Goal: Information Seeking & Learning: Learn about a topic

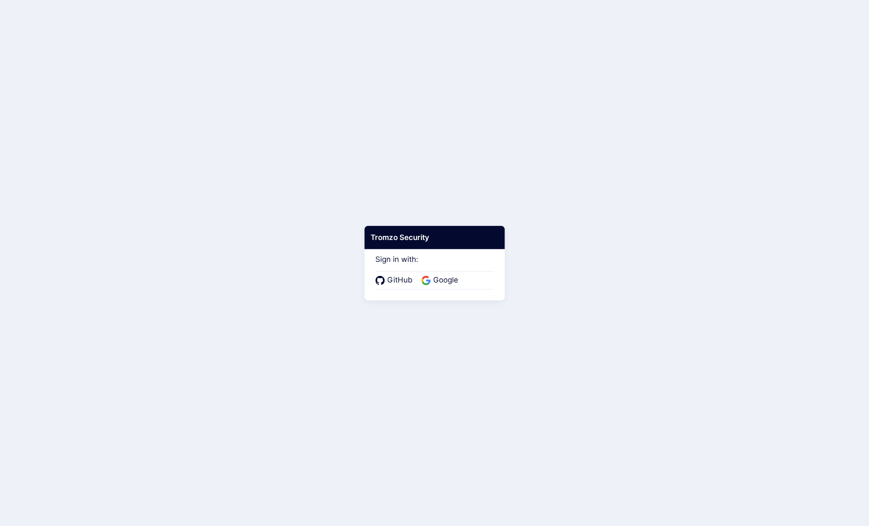
click at [446, 287] on div "GitHub Google" at bounding box center [434, 280] width 118 height 18
click at [446, 283] on span "Google" at bounding box center [446, 280] width 30 height 11
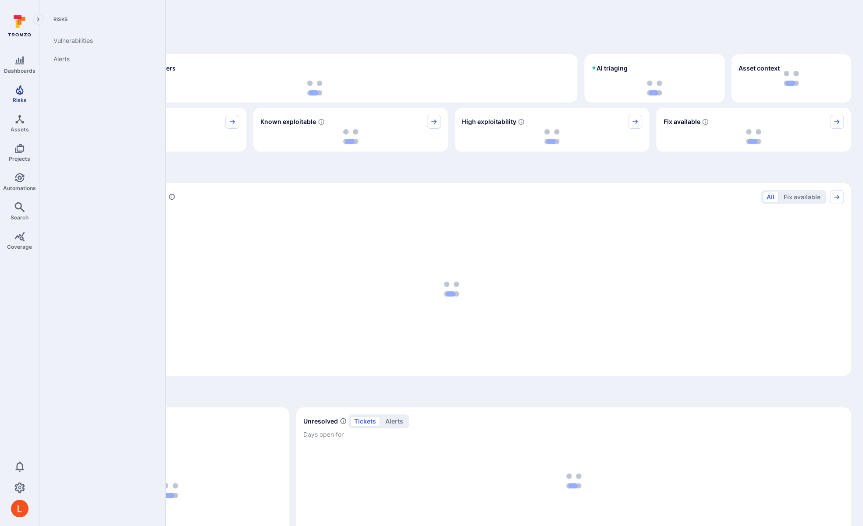
click at [14, 93] on link "Risks" at bounding box center [19, 94] width 39 height 26
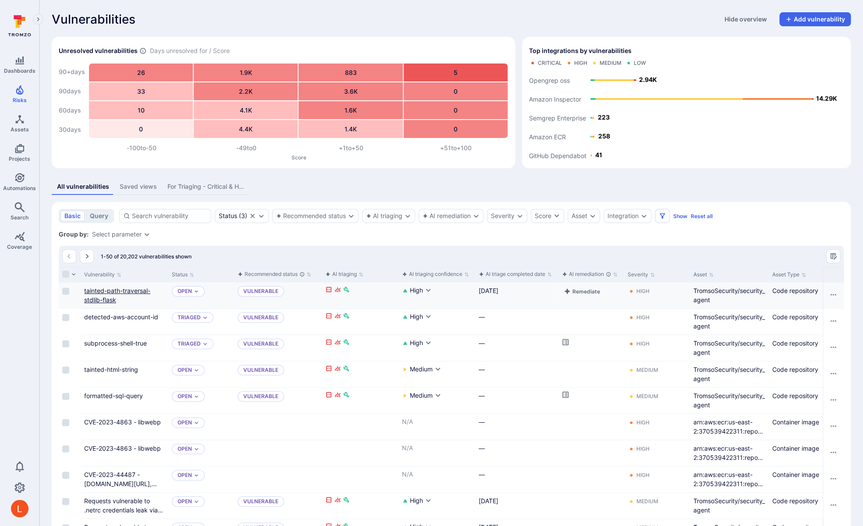
click at [99, 301] on link "tainted-path-traversal-stdlib-flask" at bounding box center [117, 295] width 66 height 17
click at [121, 292] on link "tainted-path-traversal-stdlib-flask" at bounding box center [117, 295] width 66 height 17
click at [110, 296] on div "tainted-path-traversal-stdlib-flask" at bounding box center [124, 295] width 81 height 18
click at [110, 293] on link "tainted-path-traversal-stdlib-flask" at bounding box center [117, 295] width 66 height 17
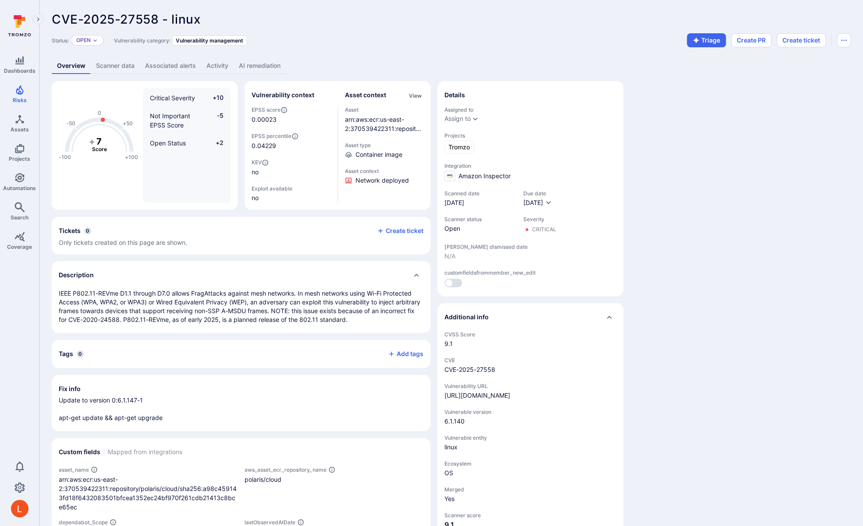
click at [276, 71] on link "AI remediation" at bounding box center [260, 66] width 52 height 16
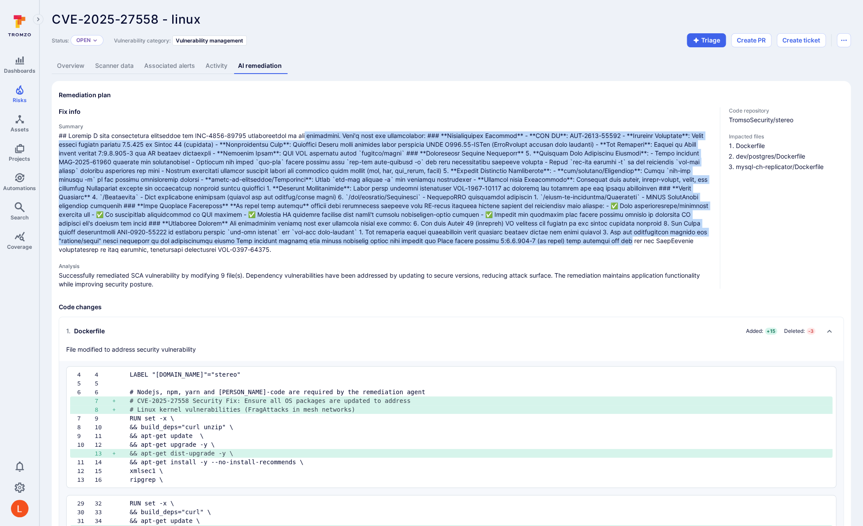
drag, startPoint x: 306, startPoint y: 136, endPoint x: 577, endPoint y: 241, distance: 291.3
click at [577, 241] on span at bounding box center [386, 192] width 654 height 123
click at [576, 240] on span at bounding box center [386, 192] width 654 height 123
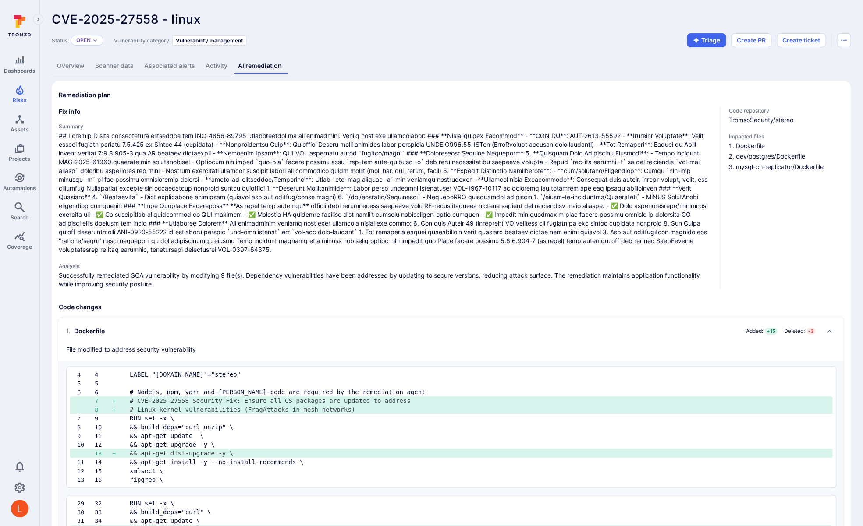
click at [500, 272] on p "Successfully remediated SCA vulnerability by modifying 9 file(s). Dependency vu…" at bounding box center [386, 280] width 654 height 18
drag, startPoint x: 318, startPoint y: 276, endPoint x: 608, endPoint y: 277, distance: 290.0
click at [608, 277] on p "Successfully remediated SCA vulnerability by modifying 9 file(s). Dependency vu…" at bounding box center [386, 280] width 654 height 18
click at [616, 276] on p "Successfully remediated SCA vulnerability by modifying 9 file(s). Dependency vu…" at bounding box center [386, 280] width 654 height 18
click at [393, 219] on span at bounding box center [386, 192] width 654 height 123
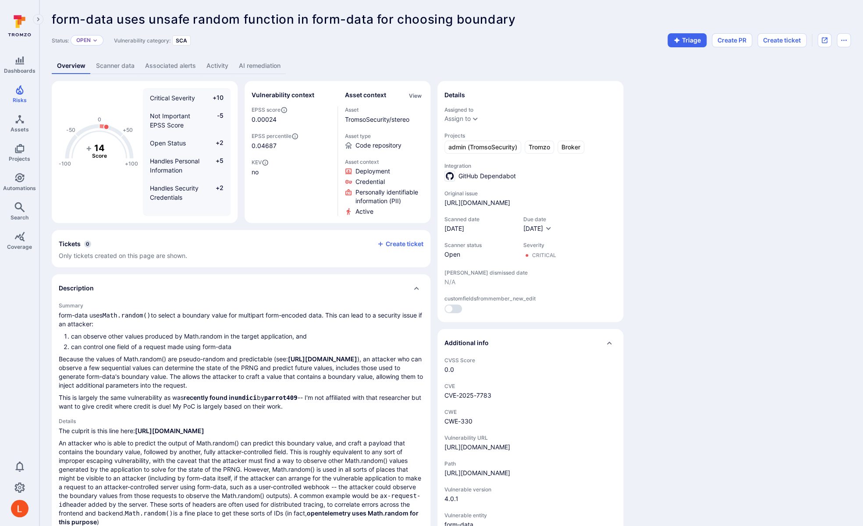
click at [265, 68] on link "AI remediation" at bounding box center [260, 66] width 52 height 16
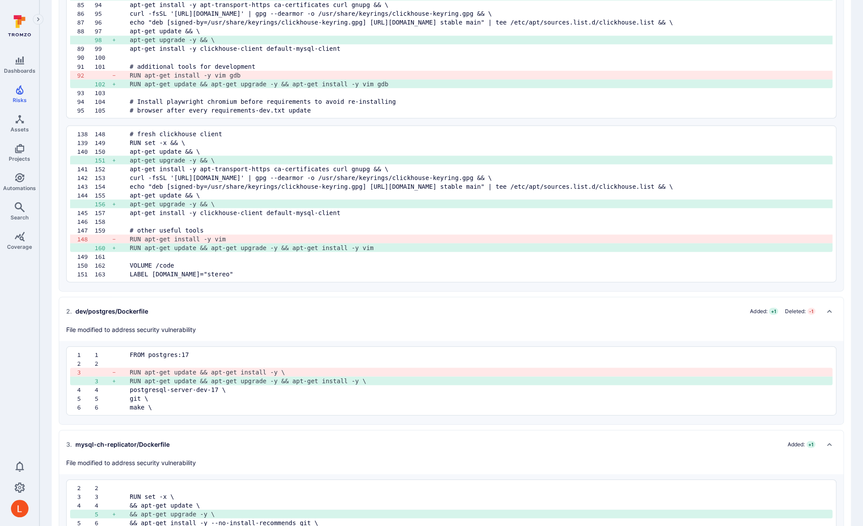
scroll to position [848, 0]
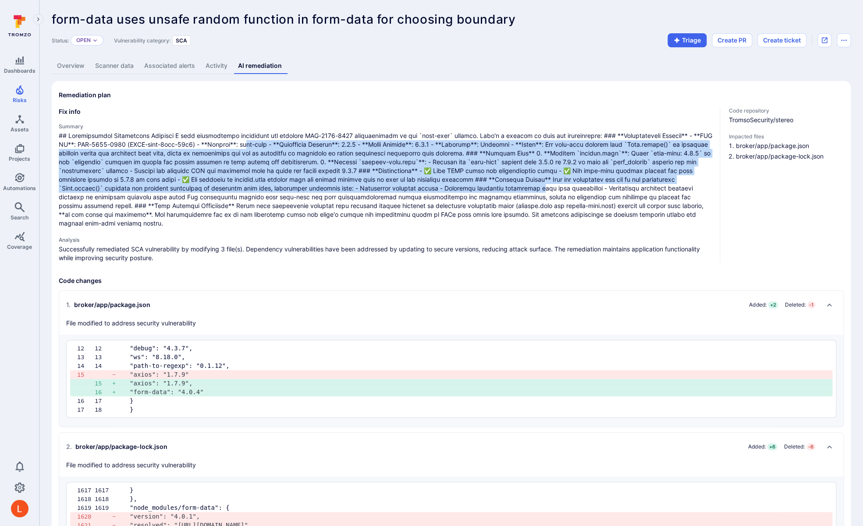
drag, startPoint x: 463, startPoint y: 190, endPoint x: 244, endPoint y: 149, distance: 223.4
click at [244, 149] on span at bounding box center [386, 179] width 654 height 96
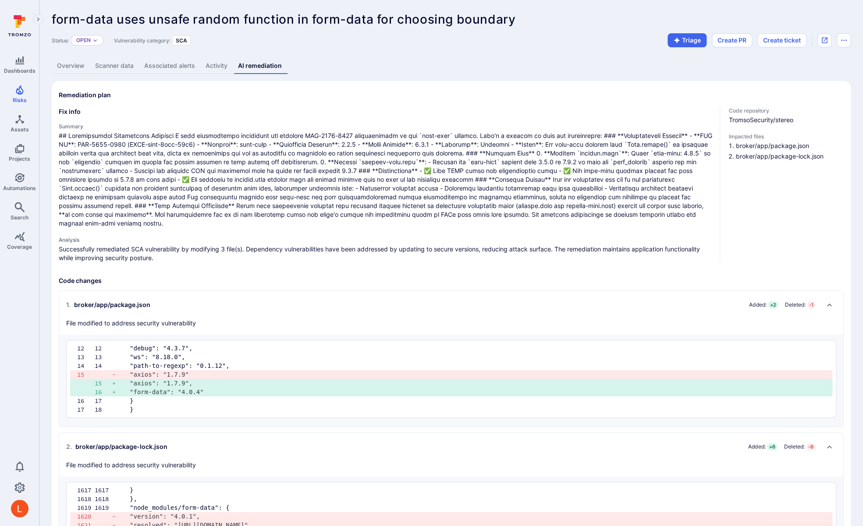
click at [244, 149] on span at bounding box center [386, 179] width 654 height 96
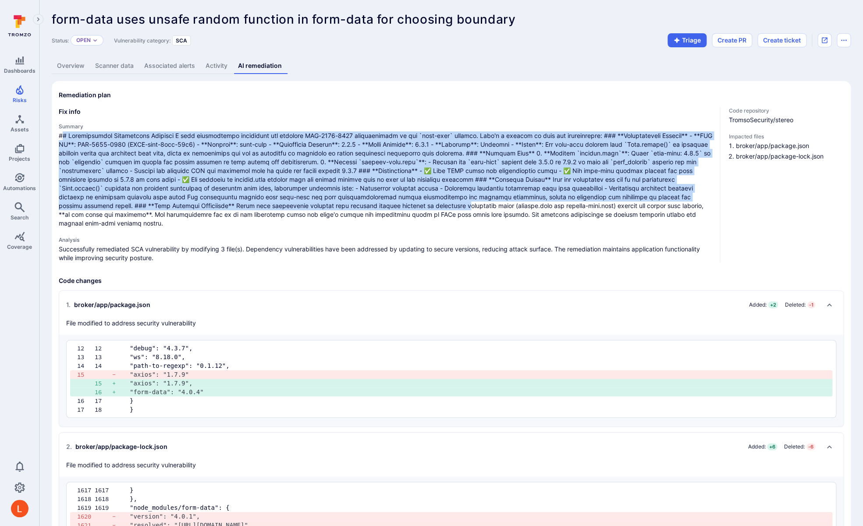
drag, startPoint x: 64, startPoint y: 136, endPoint x: 363, endPoint y: 206, distance: 306.9
click at [363, 206] on span at bounding box center [386, 179] width 654 height 96
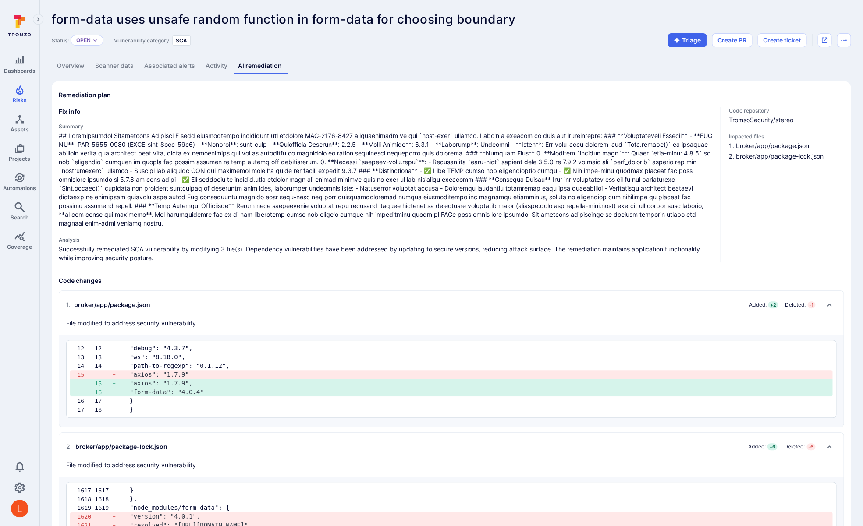
click at [355, 208] on span at bounding box center [386, 179] width 654 height 96
click at [363, 237] on h4 "Analysis" at bounding box center [386, 240] width 654 height 7
click at [365, 245] on p "Successfully remediated SCA vulnerability by modifying 3 file(s). Dependency vu…" at bounding box center [386, 254] width 654 height 18
click at [374, 211] on span at bounding box center [386, 179] width 654 height 96
click at [386, 199] on span at bounding box center [386, 179] width 654 height 96
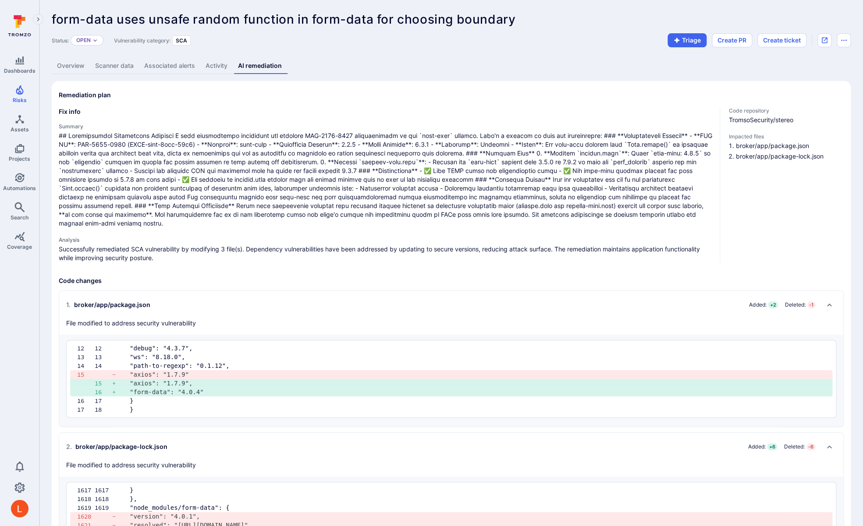
click at [405, 181] on span at bounding box center [386, 179] width 654 height 96
click at [407, 179] on span at bounding box center [386, 179] width 654 height 96
click at [533, 181] on span at bounding box center [386, 179] width 654 height 96
click at [556, 185] on span at bounding box center [386, 179] width 654 height 96
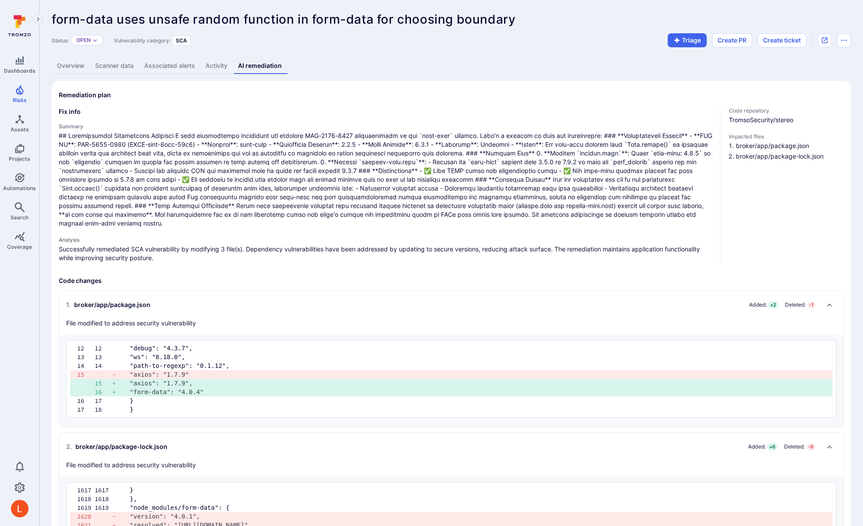
click at [609, 198] on span at bounding box center [386, 179] width 654 height 96
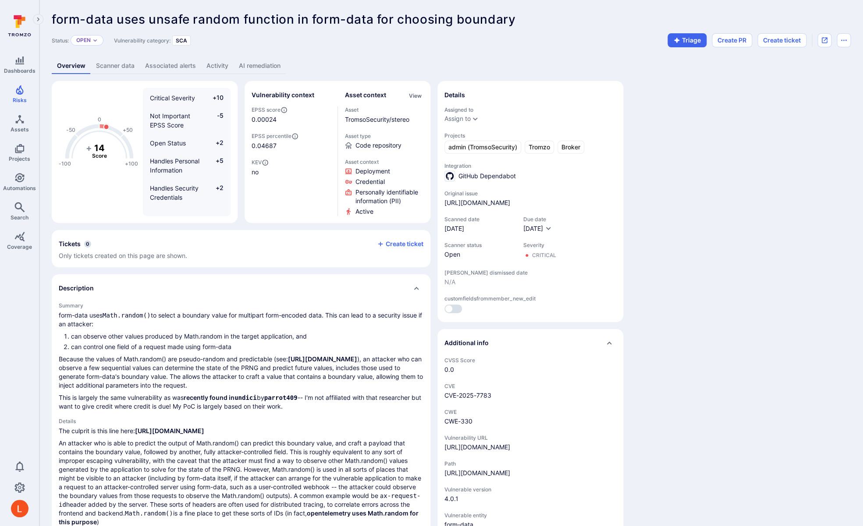
click at [237, 65] on link "AI remediation" at bounding box center [260, 66] width 52 height 16
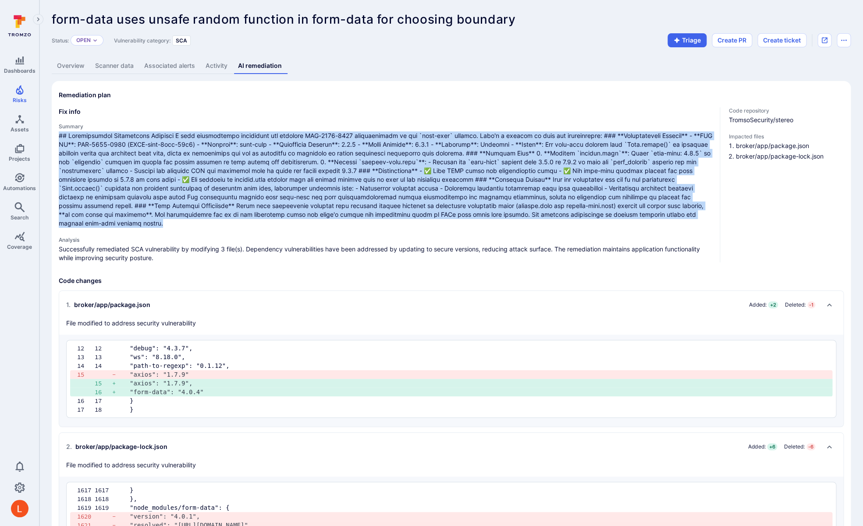
drag, startPoint x: 668, startPoint y: 215, endPoint x: 57, endPoint y: 136, distance: 615.9
click at [57, 136] on section "Remediation plan Fix info Summary Analysis Successfully remediated SCA vulnerab…" at bounding box center [451, 406] width 799 height 650
click at [173, 152] on span at bounding box center [386, 179] width 654 height 96
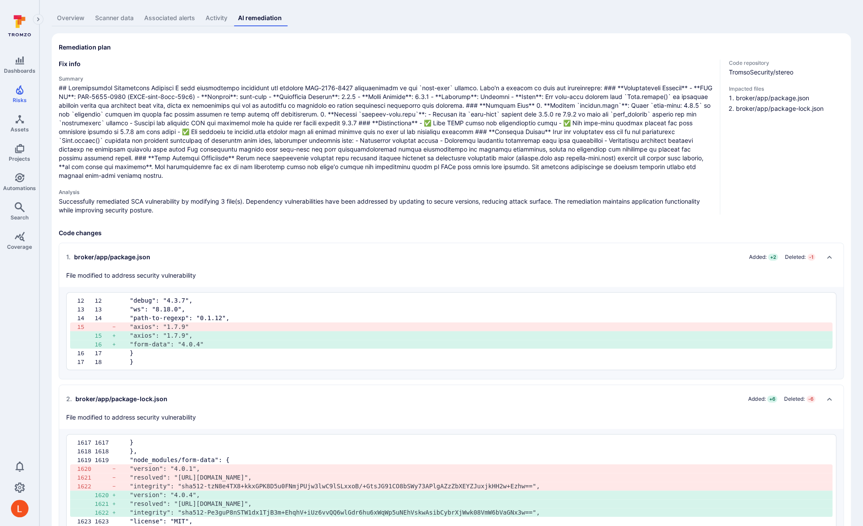
scroll to position [27, 0]
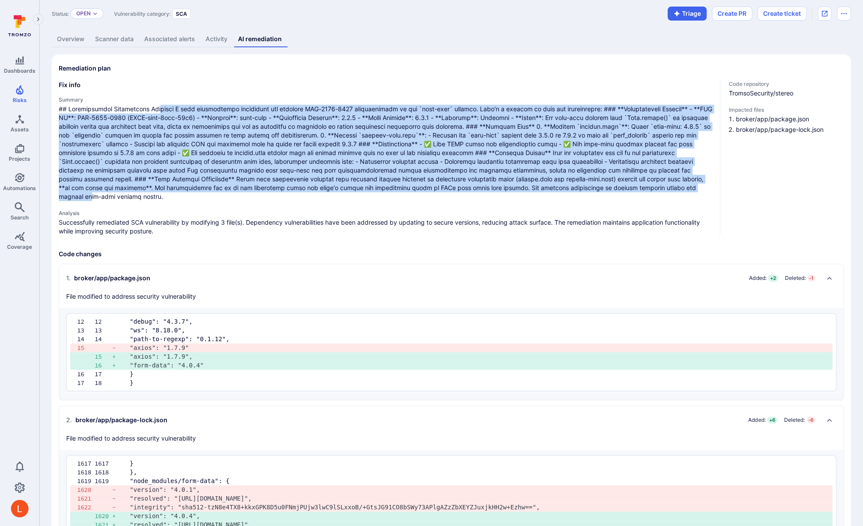
drag, startPoint x: 156, startPoint y: 108, endPoint x: 602, endPoint y: 184, distance: 453.0
click at [602, 184] on span at bounding box center [386, 153] width 654 height 96
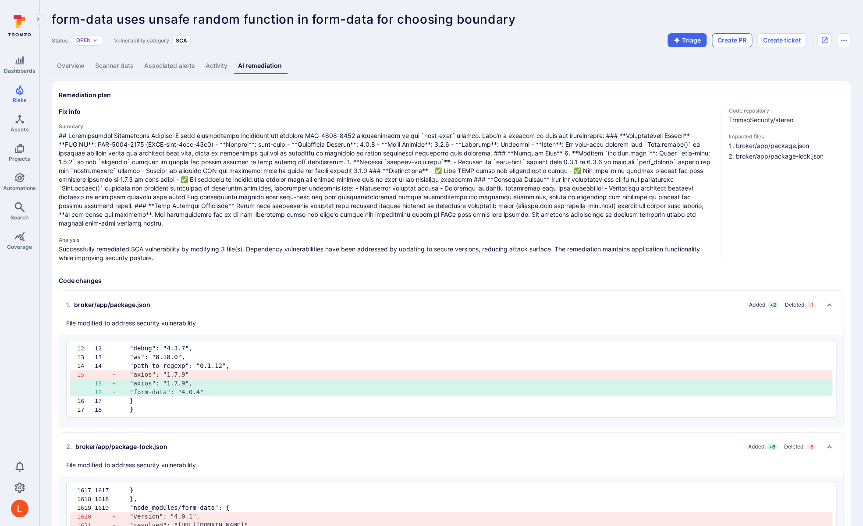
click at [733, 39] on button "Create PR" at bounding box center [731, 40] width 40 height 14
